Goal: Task Accomplishment & Management: Manage account settings

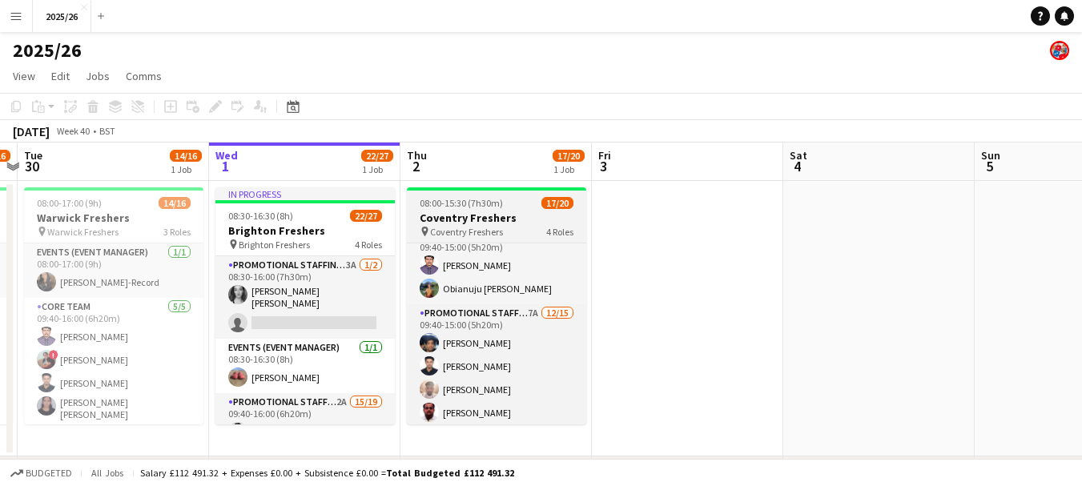
scroll to position [151, 0]
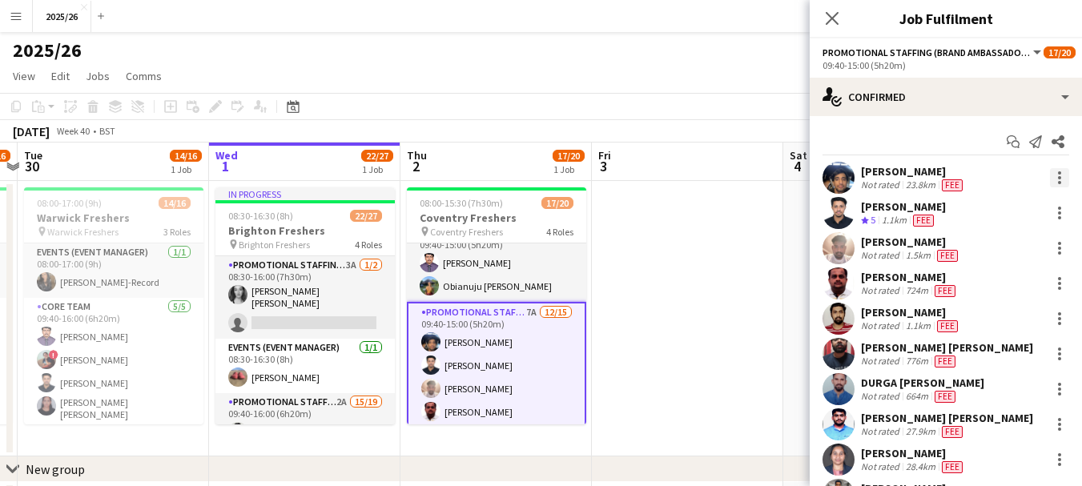
click at [1050, 179] on div at bounding box center [1059, 177] width 19 height 19
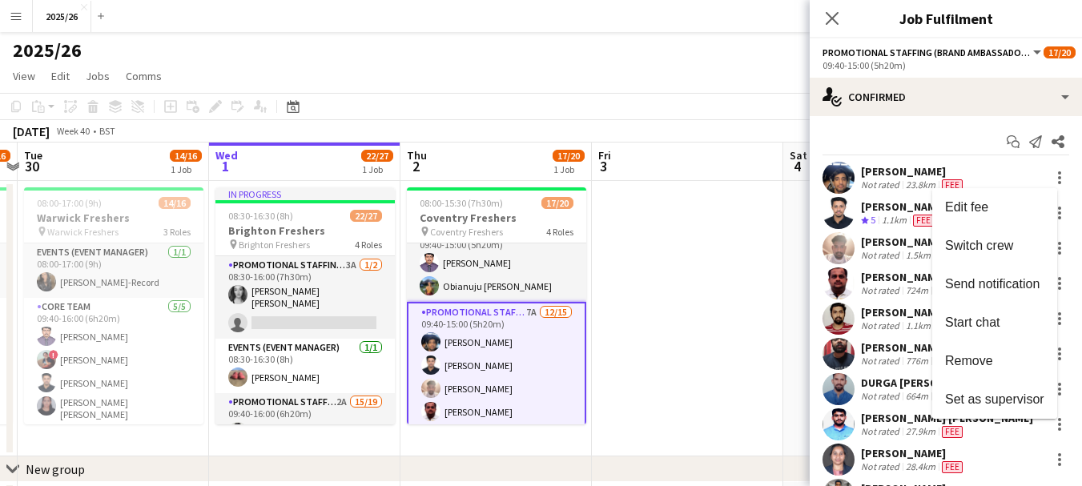
click at [914, 187] on div at bounding box center [541, 243] width 1082 height 486
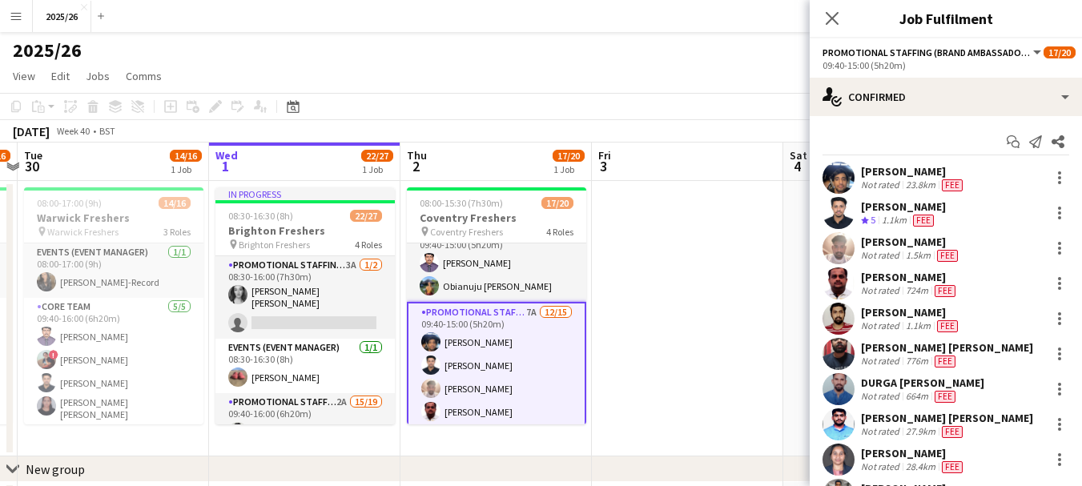
click at [914, 187] on div "23.8km" at bounding box center [921, 185] width 36 height 13
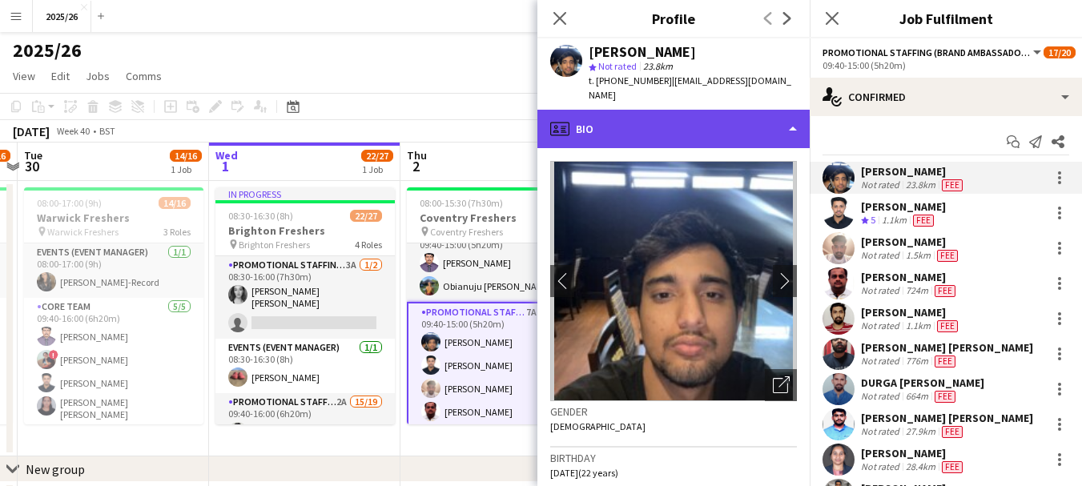
click at [684, 121] on div "profile Bio" at bounding box center [673, 129] width 272 height 38
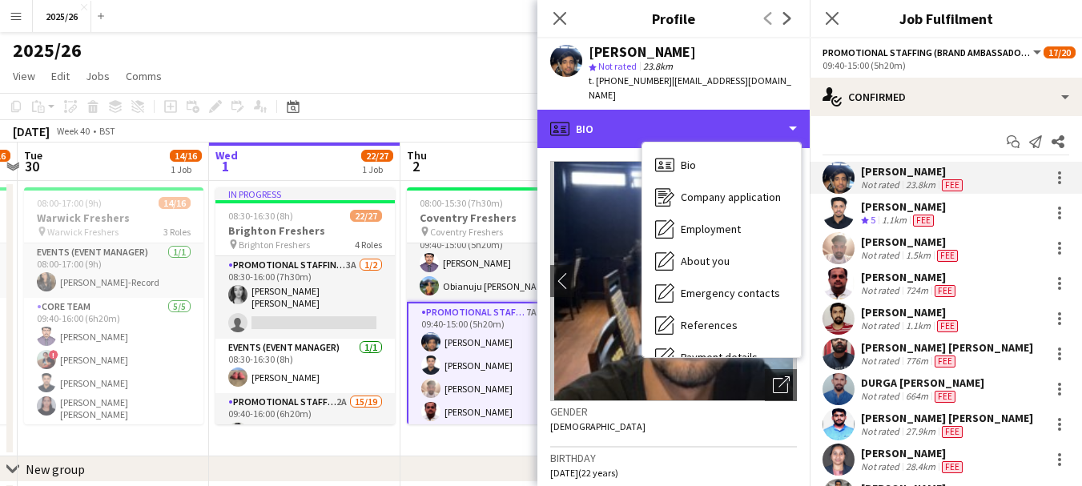
scroll to position [183, 0]
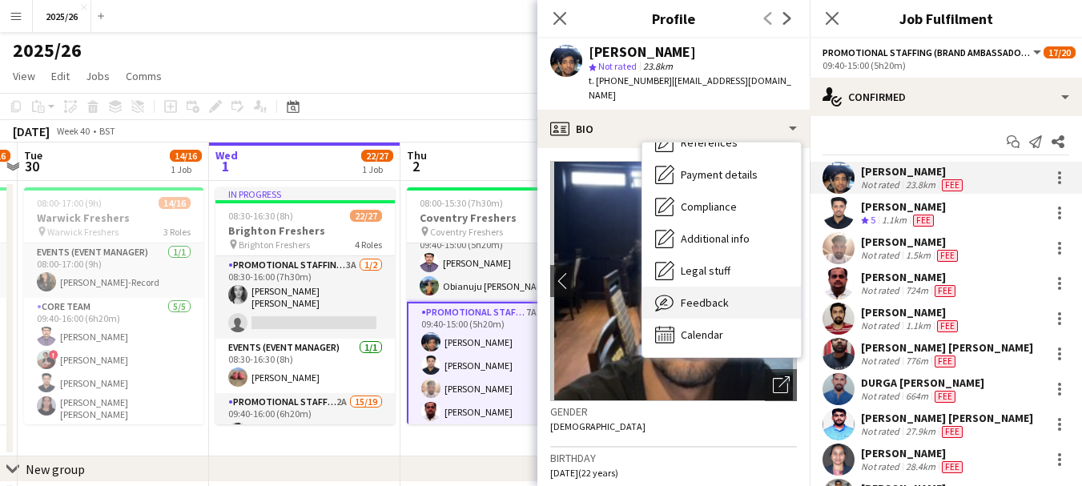
click at [746, 287] on div "Feedback Feedback" at bounding box center [721, 303] width 159 height 32
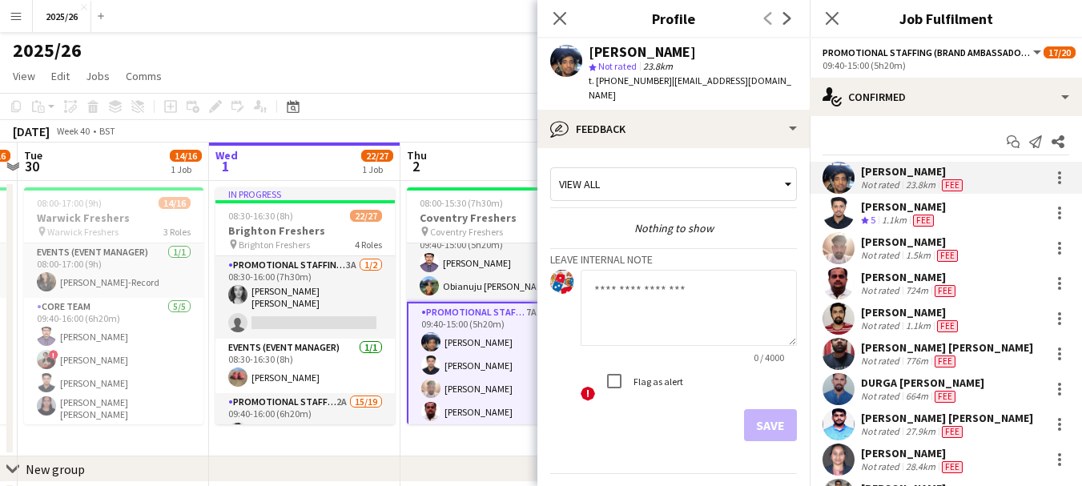
click at [658, 290] on textarea at bounding box center [689, 308] width 216 height 76
type textarea "**********"
click at [755, 433] on app-crew-profile-feedback-tab "**********" at bounding box center [673, 317] width 272 height 338
click at [754, 410] on button "Save" at bounding box center [770, 425] width 53 height 32
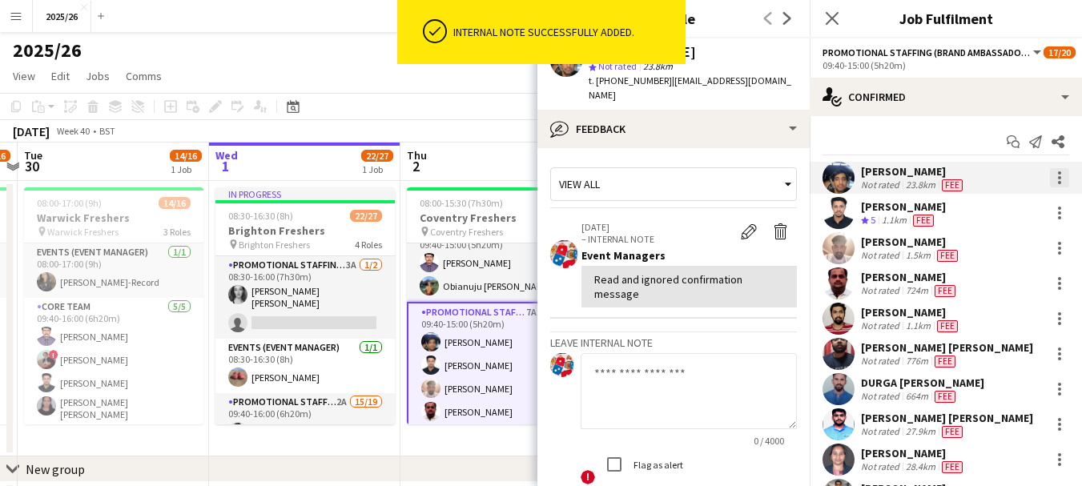
click at [1058, 179] on div at bounding box center [1059, 177] width 3 height 3
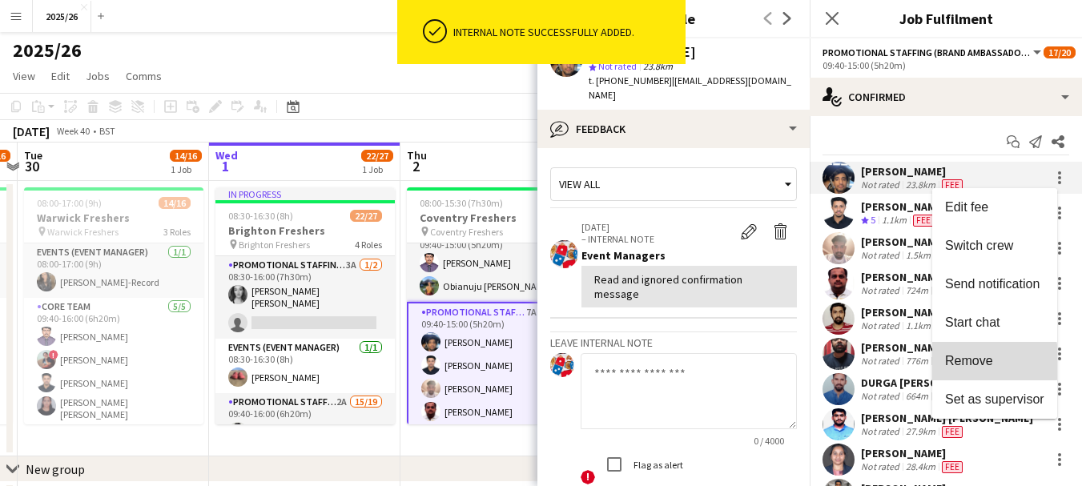
click at [970, 362] on span "Remove" at bounding box center [969, 361] width 48 height 14
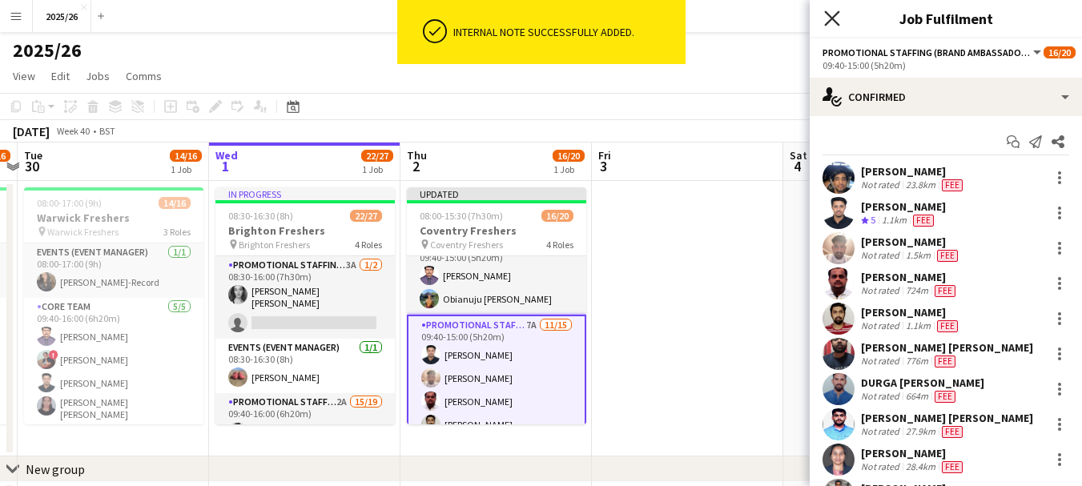
click at [827, 25] on icon at bounding box center [831, 17] width 15 height 15
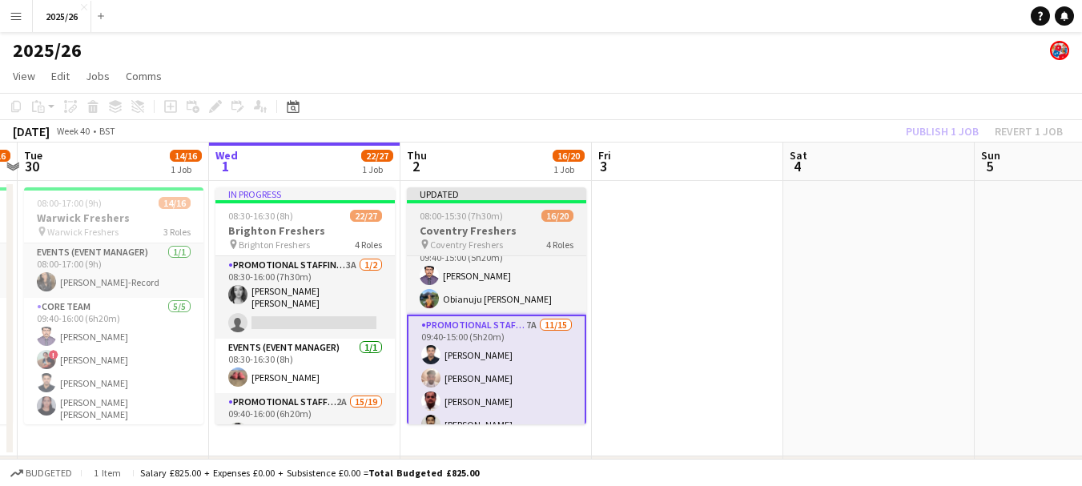
scroll to position [0, 0]
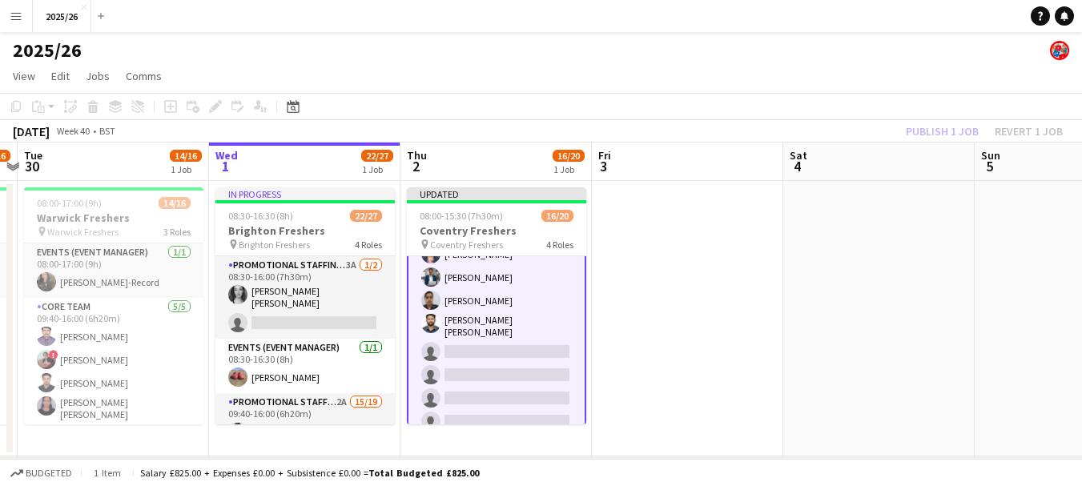
click at [525, 384] on app-card-role "Promotional Staffing (Brand Ambassadors) 7A [DATE] 09:40-15:00 (5h20m) [PERSON_…" at bounding box center [496, 240] width 179 height 397
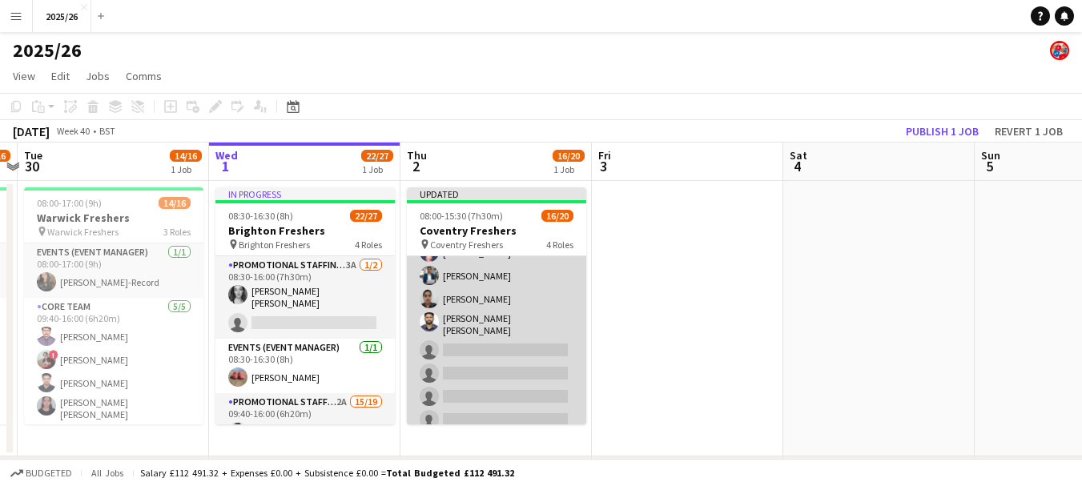
scroll to position [421, 0]
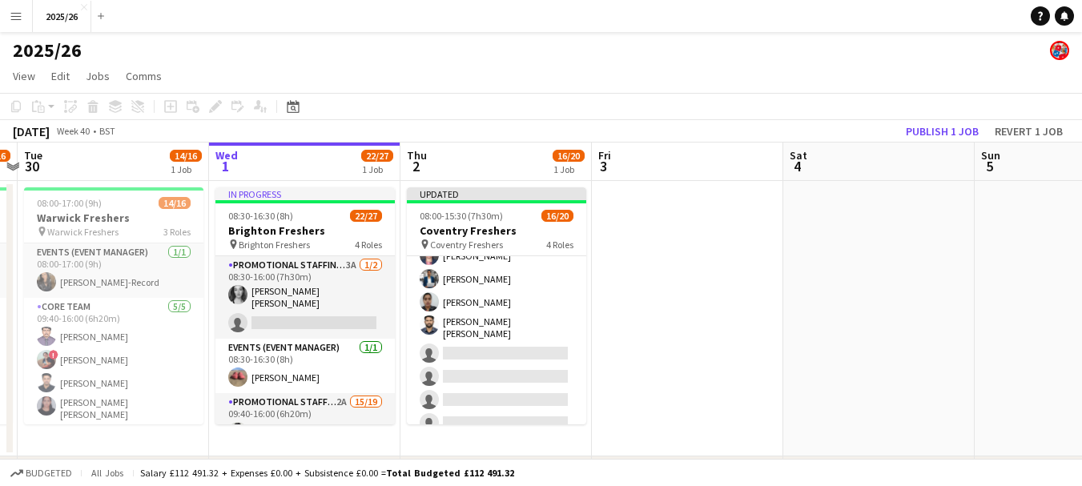
click at [590, 350] on app-date-cell "Updated 08:00-15:30 (7h30m) 16/20 Coventry Freshers pin Coventry Freshers 4 Rol…" at bounding box center [495, 319] width 191 height 276
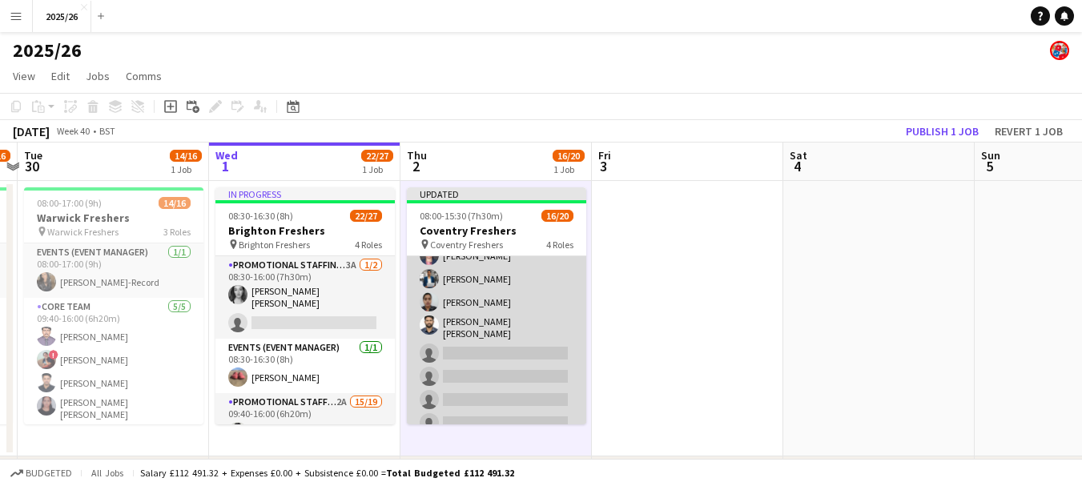
click at [532, 351] on app-card-role "Promotional Staffing (Brand Ambassadors) 7A [DATE] 09:40-15:00 (5h20m) [PERSON_…" at bounding box center [496, 242] width 179 height 394
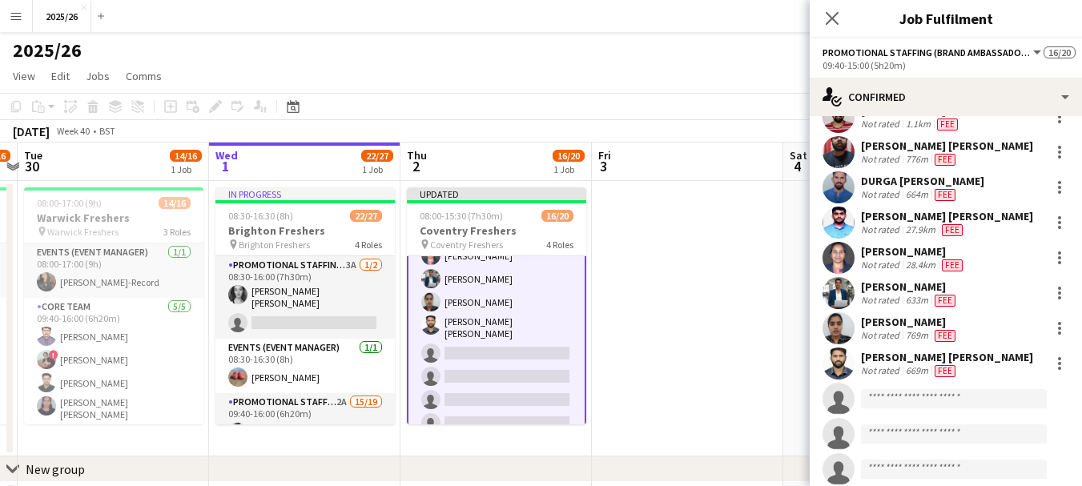
scroll to position [248, 0]
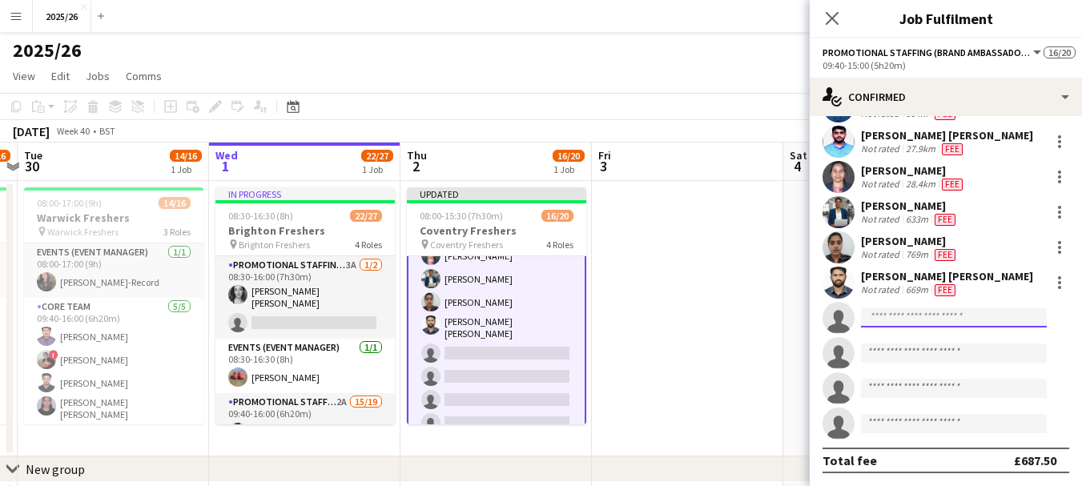
click at [891, 324] on input at bounding box center [954, 317] width 186 height 19
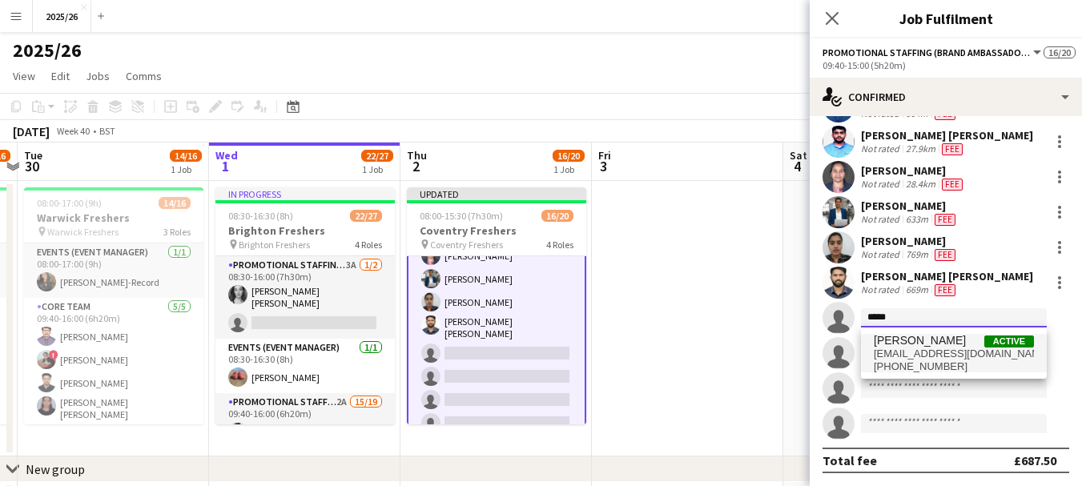
type input "*****"
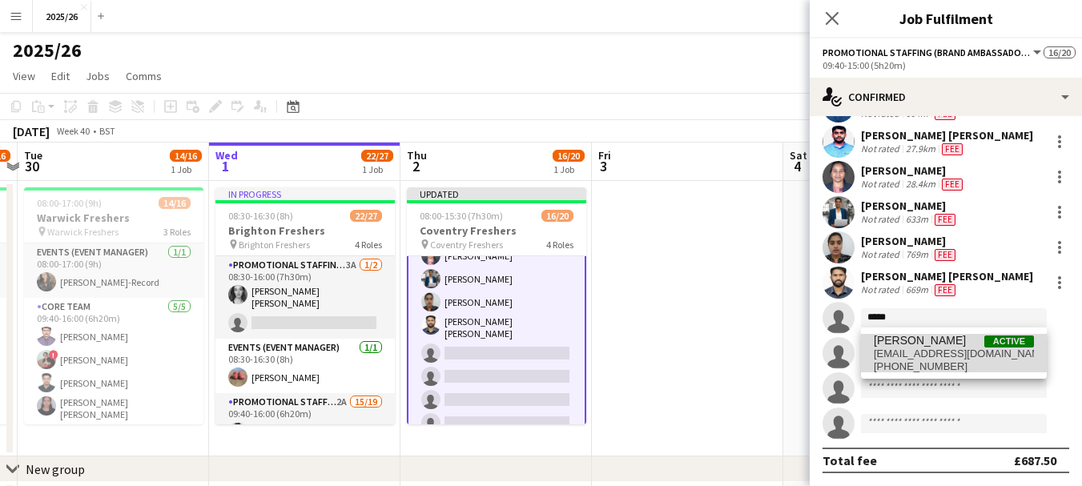
click at [908, 359] on span "[EMAIL_ADDRESS][DOMAIN_NAME]" at bounding box center [954, 354] width 160 height 13
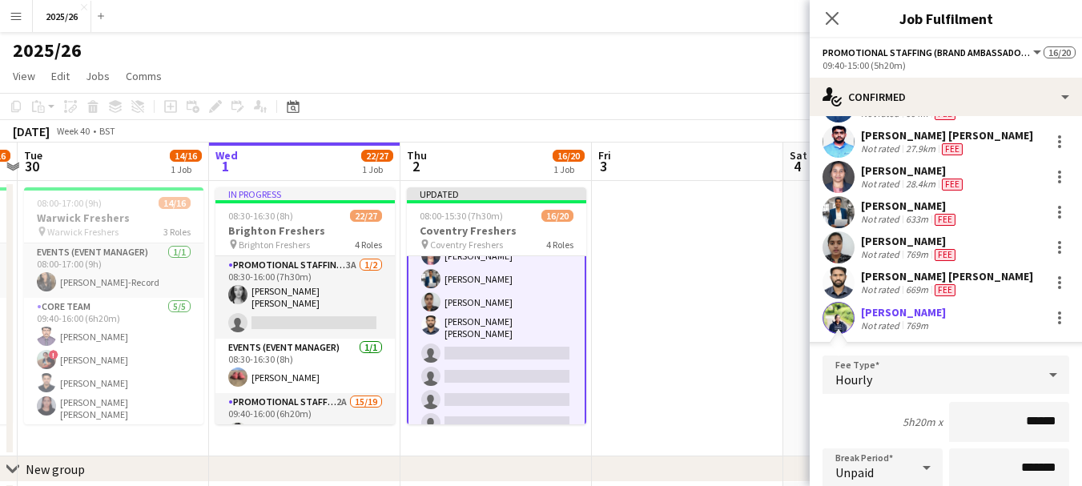
click at [904, 328] on div "769m" at bounding box center [917, 326] width 29 height 12
click at [1043, 430] on input "******" at bounding box center [1009, 422] width 120 height 40
type input "******"
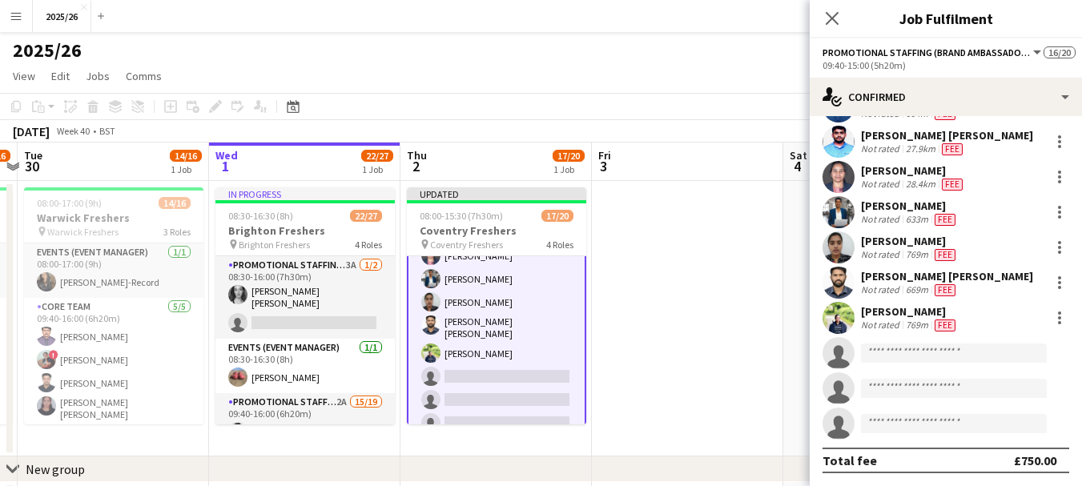
click at [905, 306] on div "[PERSON_NAME]" at bounding box center [910, 311] width 98 height 14
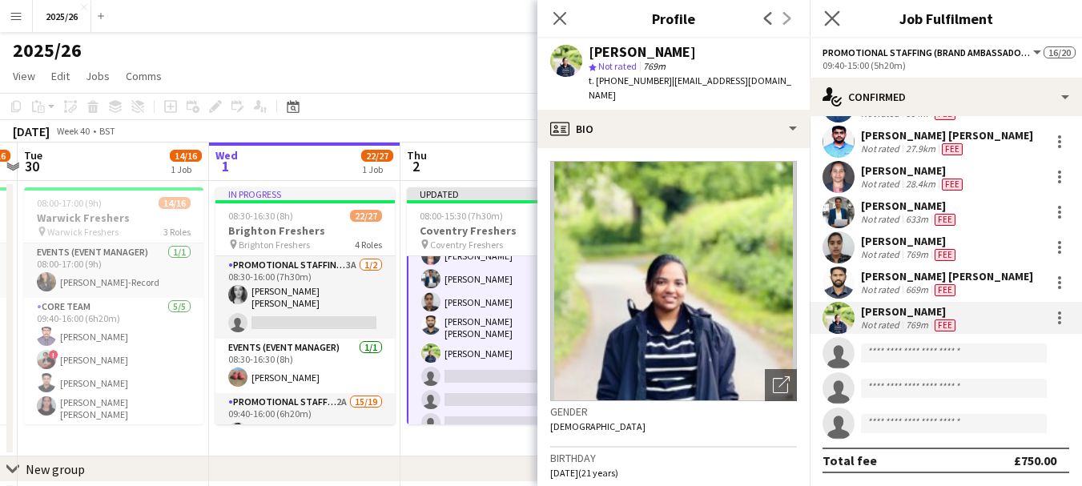
click at [829, 28] on app-icon "Close pop-in" at bounding box center [832, 18] width 23 height 23
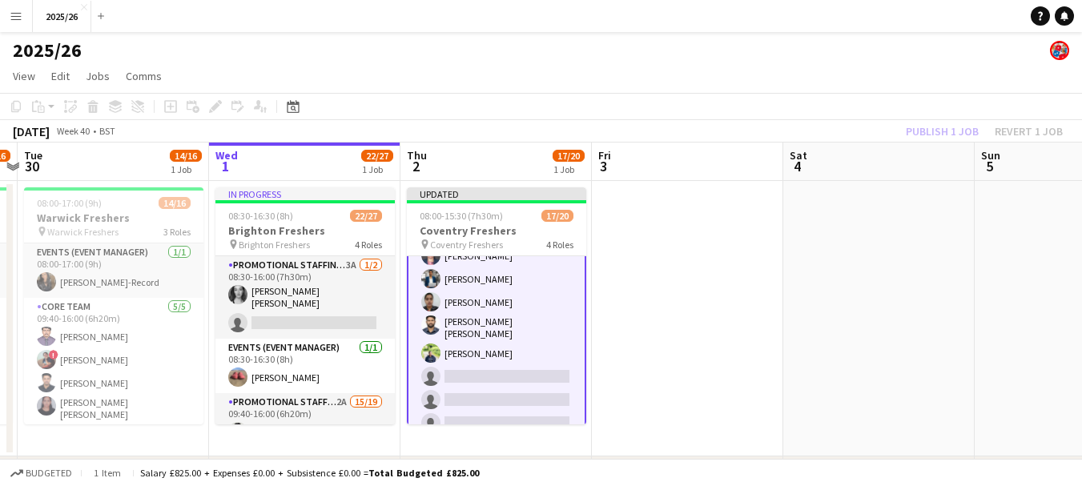
click at [943, 142] on div "[DATE] Week 40 • BST Publish 1 job Revert 1 job" at bounding box center [541, 131] width 1082 height 22
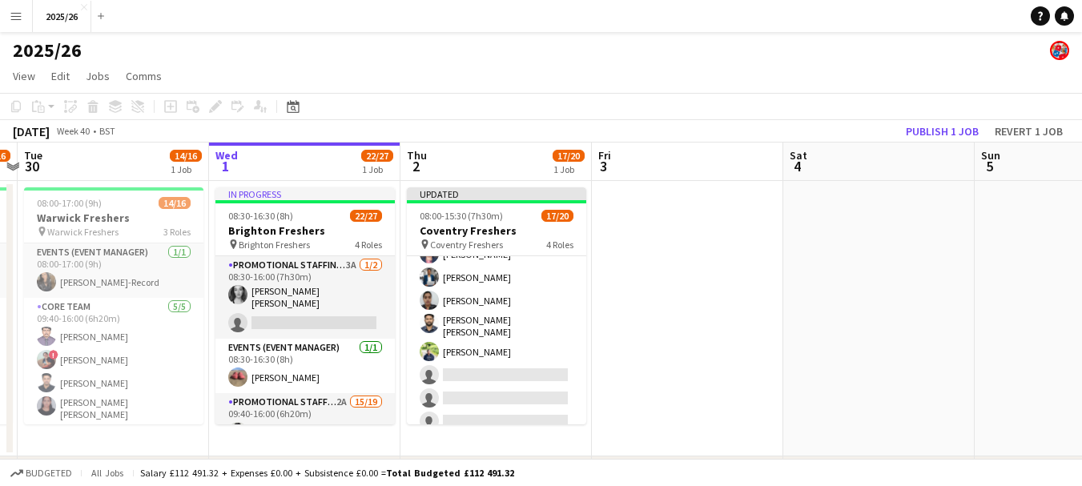
scroll to position [421, 0]
click at [922, 119] on app-toolbar "Copy Paste Paste Ctrl+V Paste with crew Ctrl+Shift+V Paste linked Job [GEOGRAPH…" at bounding box center [541, 106] width 1082 height 27
click at [922, 127] on button "Publish 1 job" at bounding box center [943, 131] width 86 height 21
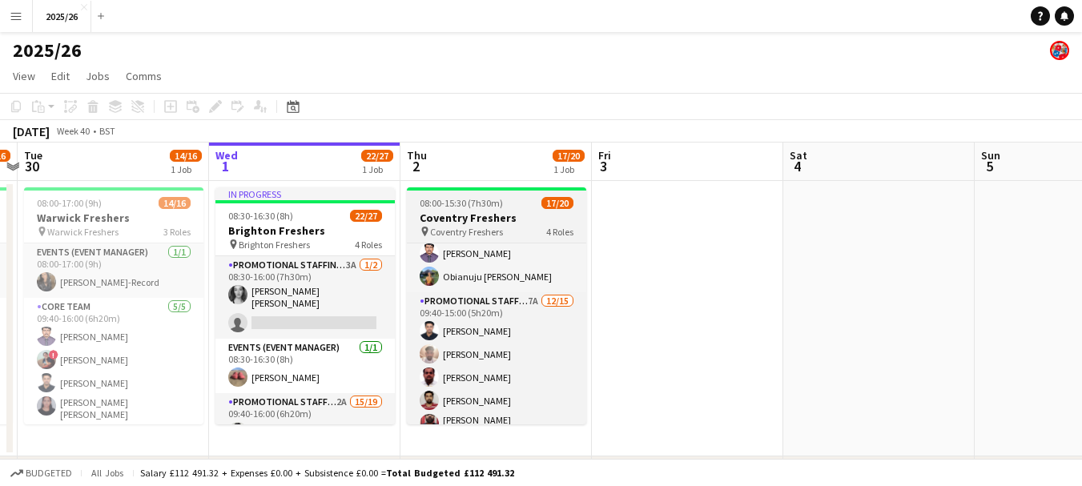
scroll to position [155, 0]
